Goal: Understand process/instructions: Learn about a topic

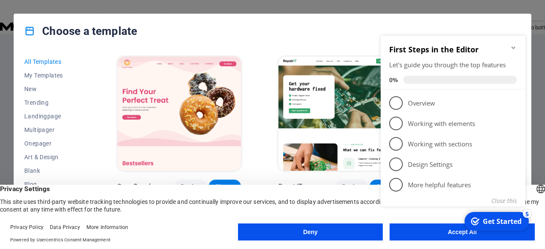
click div "checkmark Get Started 5 First Steps in the Editor Let's guide you through the t…"
click at [460, 238] on button "Accept All" at bounding box center [461, 231] width 145 height 17
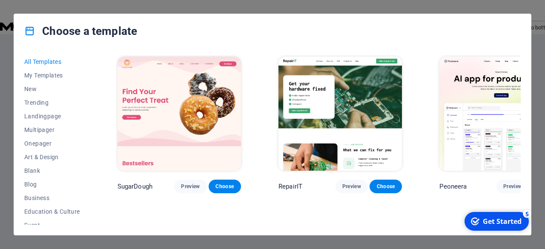
click at [0, 129] on button at bounding box center [0, 129] width 0 height 0
click at [39, 140] on button "For this domain" at bounding box center [19, 143] width 39 height 6
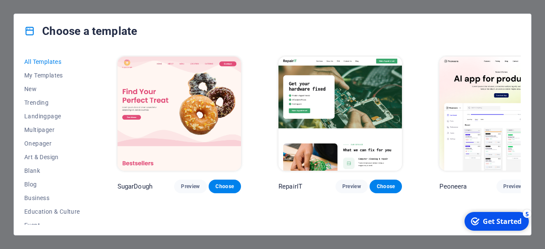
click at [510, 12] on span "Dock to bottom" at bounding box center [533, 11] width 47 height 8
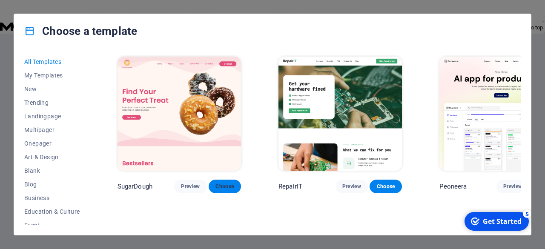
click at [215, 183] on span "Choose" at bounding box center [224, 186] width 19 height 7
